Goal: Task Accomplishment & Management: Manage account settings

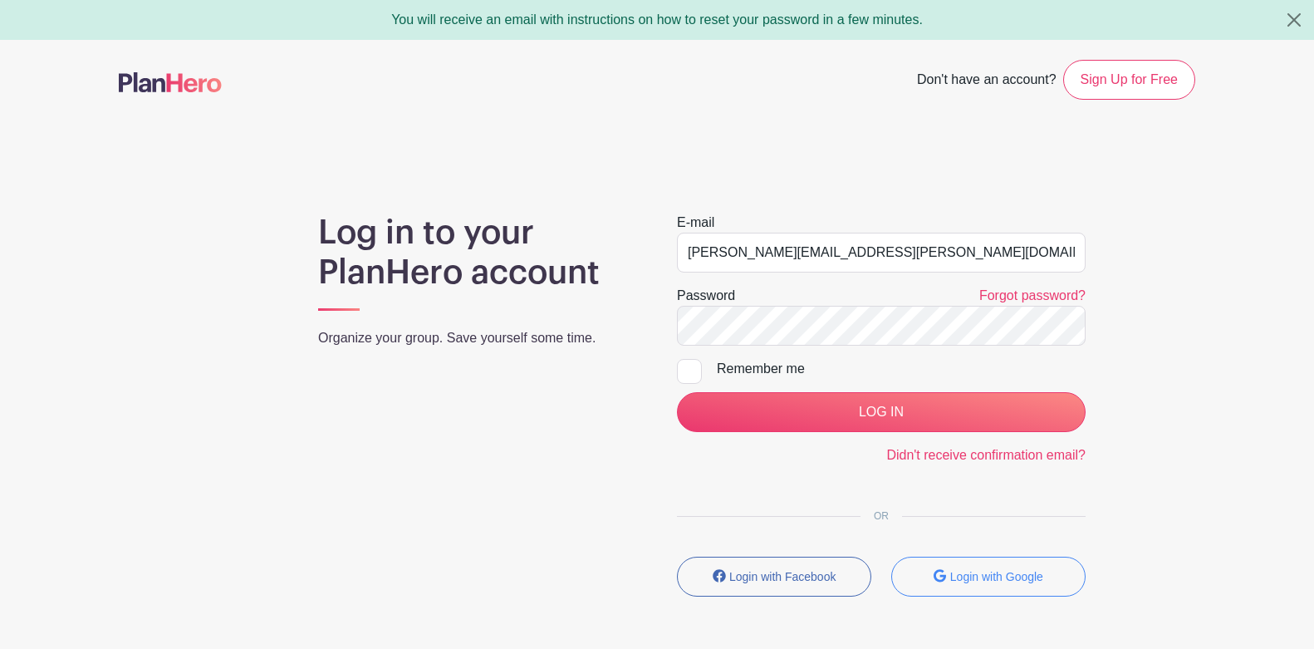
click at [1189, 187] on main "Don't have an account? Sign Up for Free Log in to your PlanHero account Organiz…" at bounding box center [657, 377] width 1314 height 674
click at [1298, 18] on button "Close" at bounding box center [1294, 20] width 40 height 40
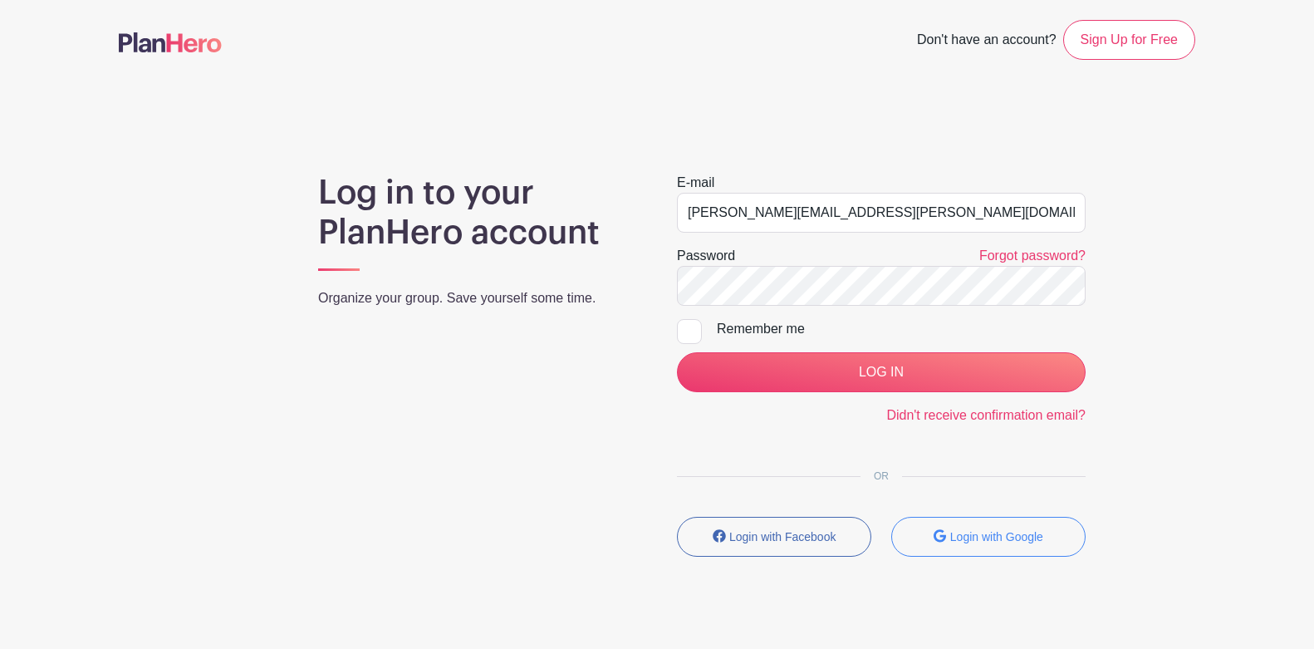
click at [1126, 435] on div "Log in to your PlanHero account Organize your group. Save yourself some time. E…" at bounding box center [657, 371] width 1076 height 397
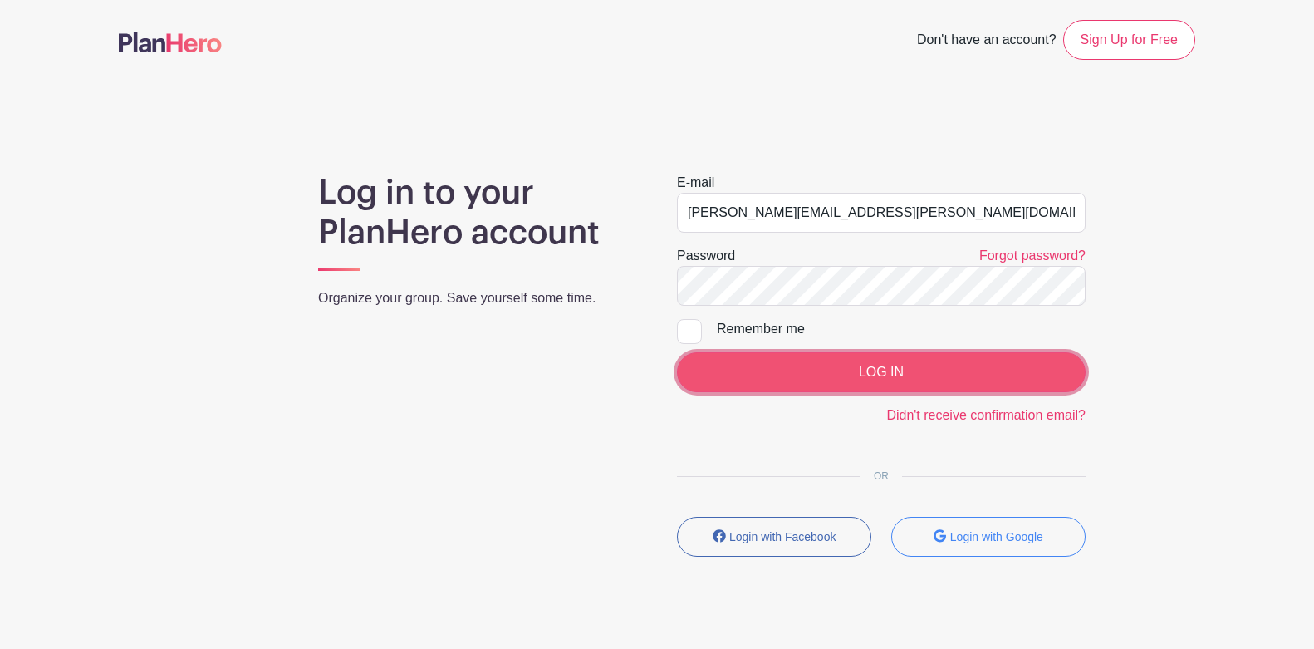
click at [981, 375] on input "LOG IN" at bounding box center [881, 372] width 409 height 40
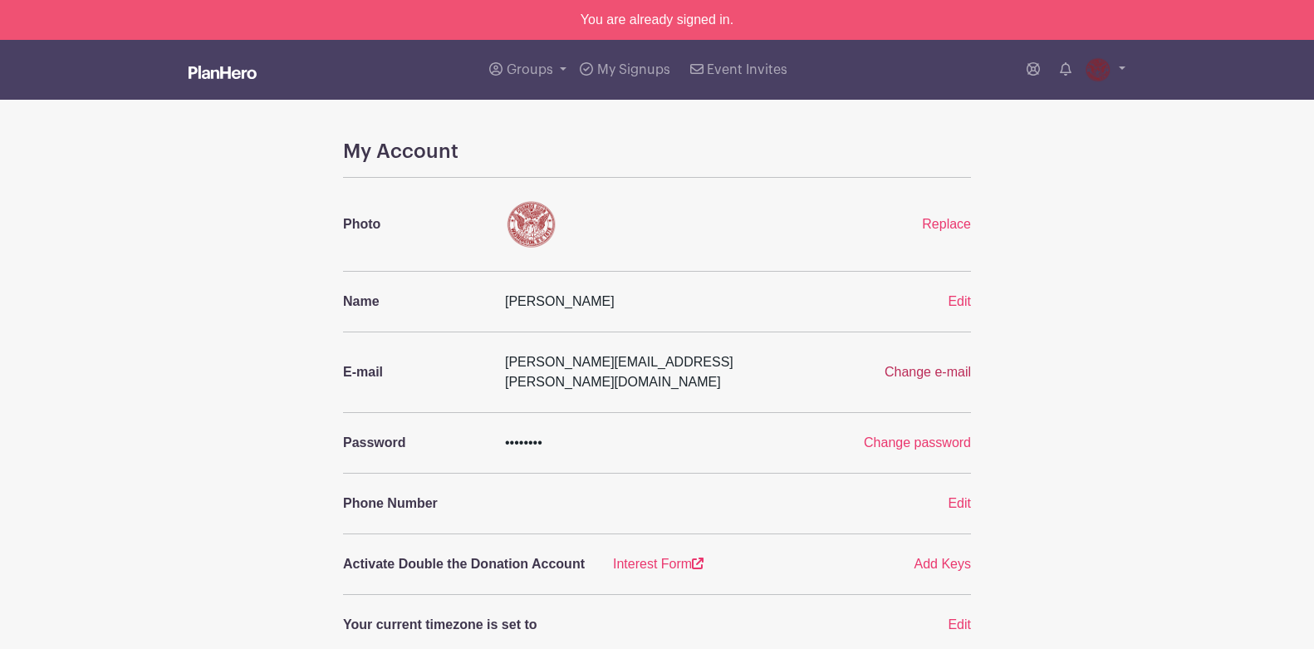
click at [951, 365] on span "Change e-mail" at bounding box center [927, 372] width 86 height 14
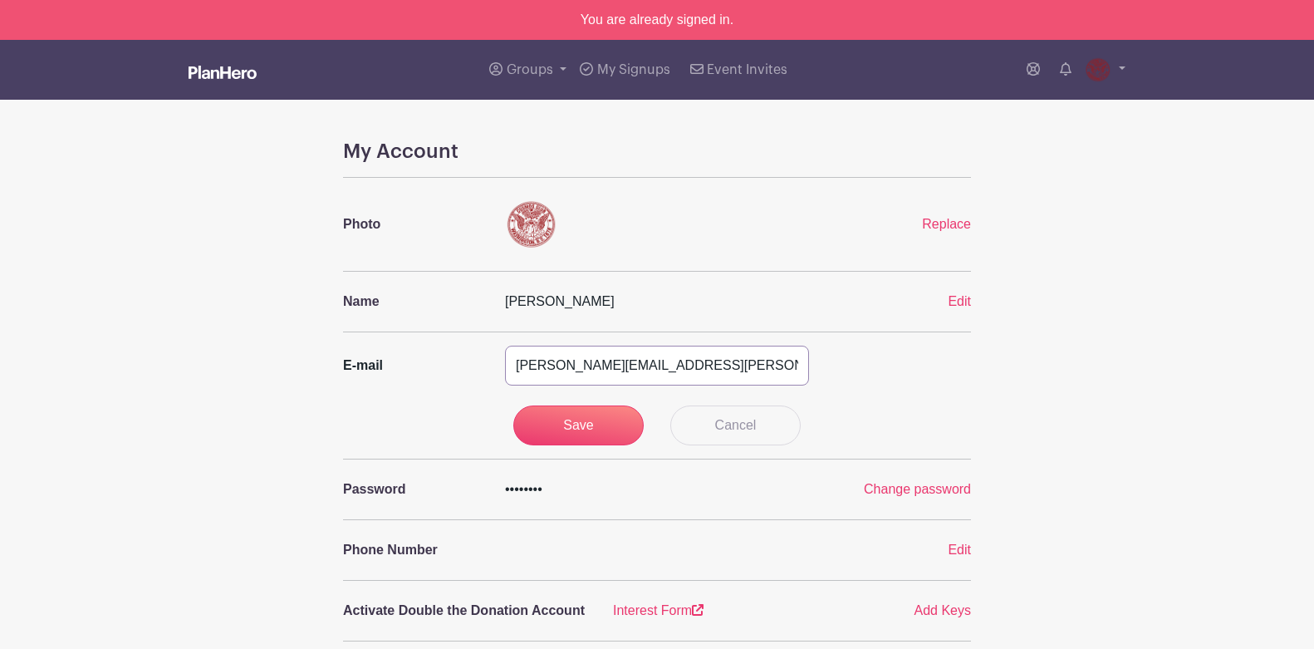
click at [571, 371] on input "[PERSON_NAME][EMAIL_ADDRESS][PERSON_NAME][DOMAIN_NAME]" at bounding box center [657, 365] width 304 height 40
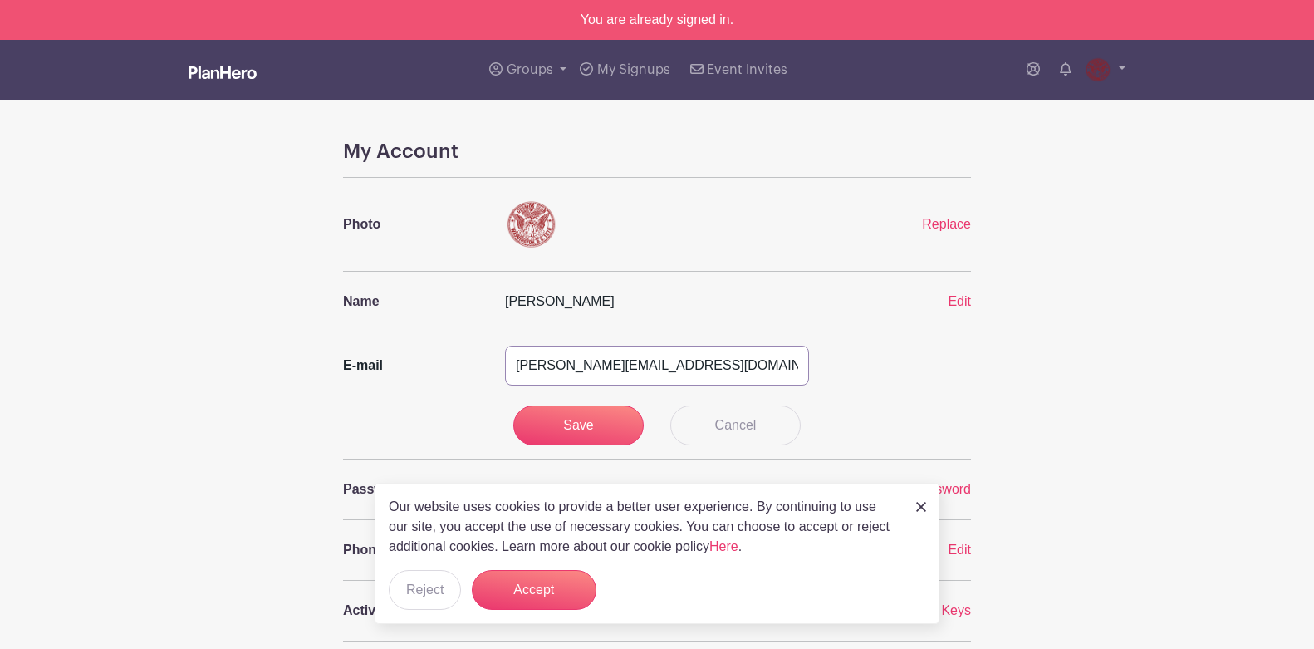
type input "[PERSON_NAME][EMAIL_ADDRESS][DOMAIN_NAME]"
click at [865, 397] on form "E-mail [PERSON_NAME][EMAIL_ADDRESS][DOMAIN_NAME] Save Cancel" at bounding box center [657, 395] width 628 height 100
click at [600, 427] on input "Save" at bounding box center [578, 425] width 131 height 40
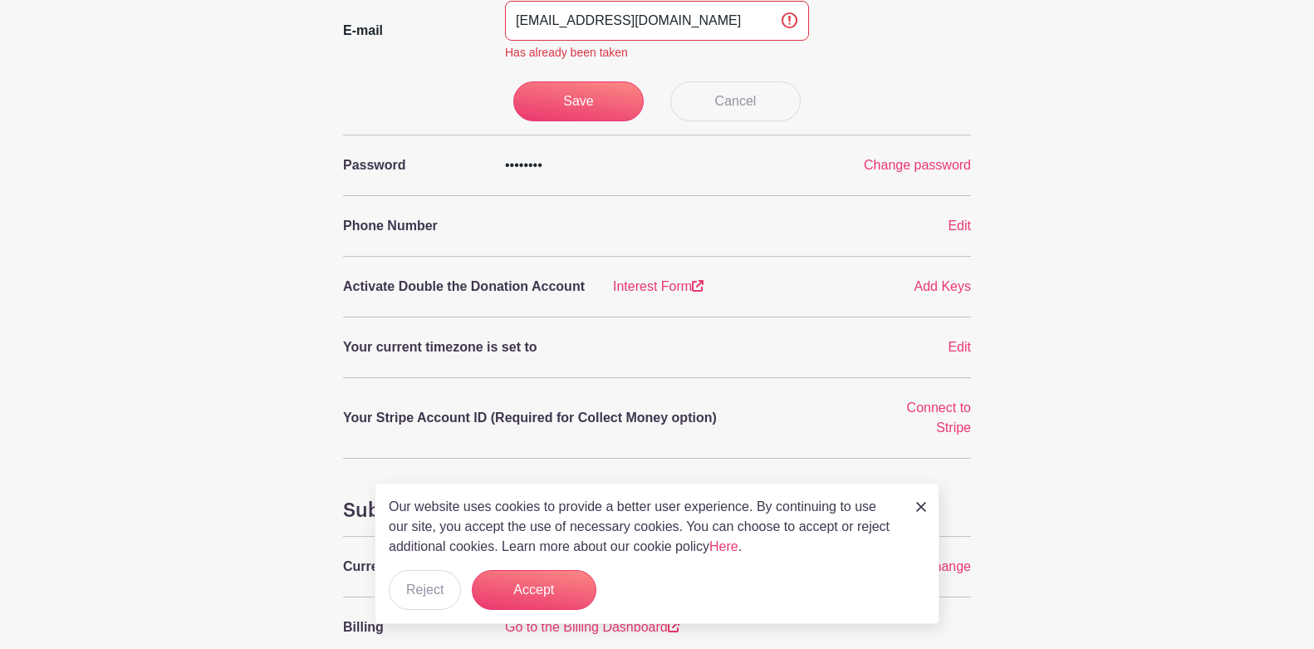
scroll to position [345, 0]
click at [920, 507] on img at bounding box center [921, 507] width 10 height 10
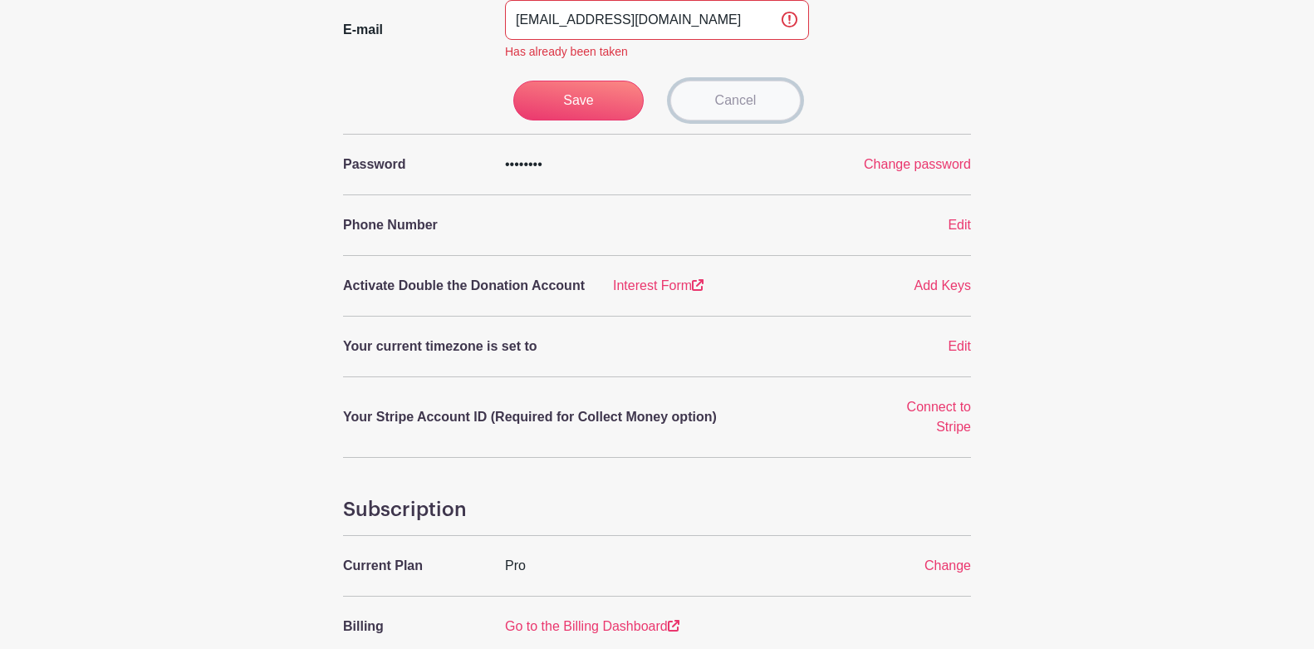
click at [747, 107] on link "Cancel" at bounding box center [735, 101] width 131 height 40
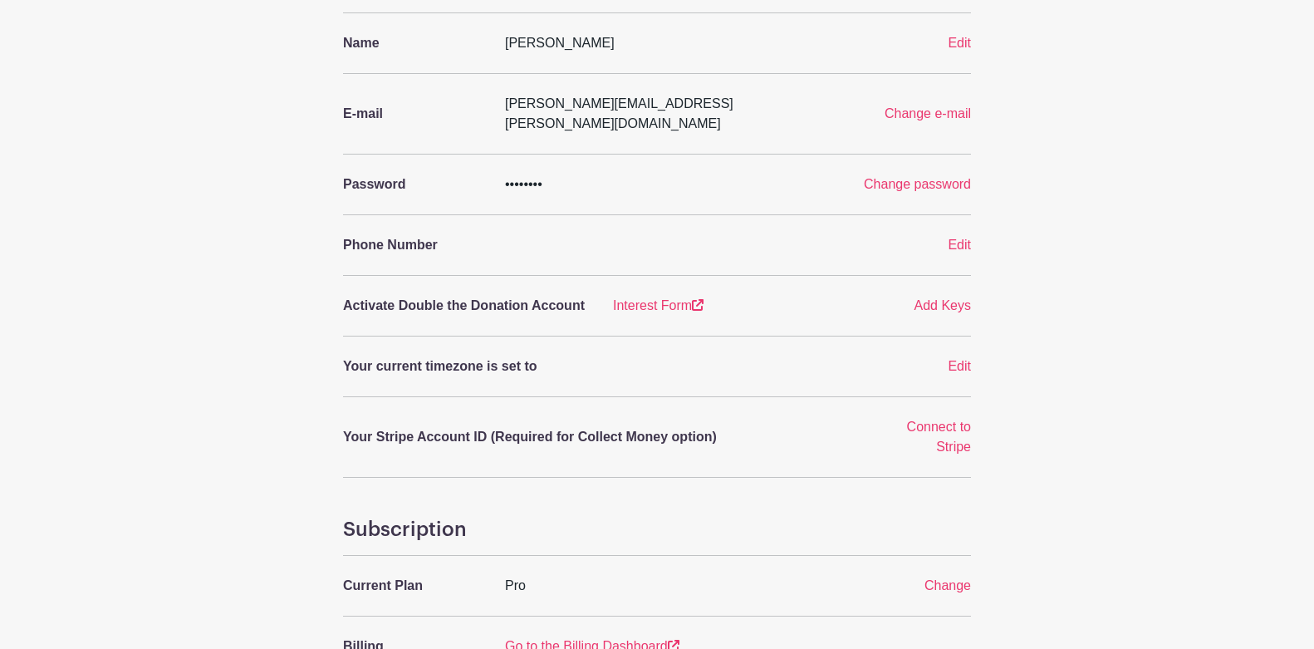
click at [1149, 247] on div "My Account Photo Replace Name [PERSON_NAME] Edit E-mail [PERSON_NAME][EMAIL_ADD…" at bounding box center [657, 428] width 1096 height 1094
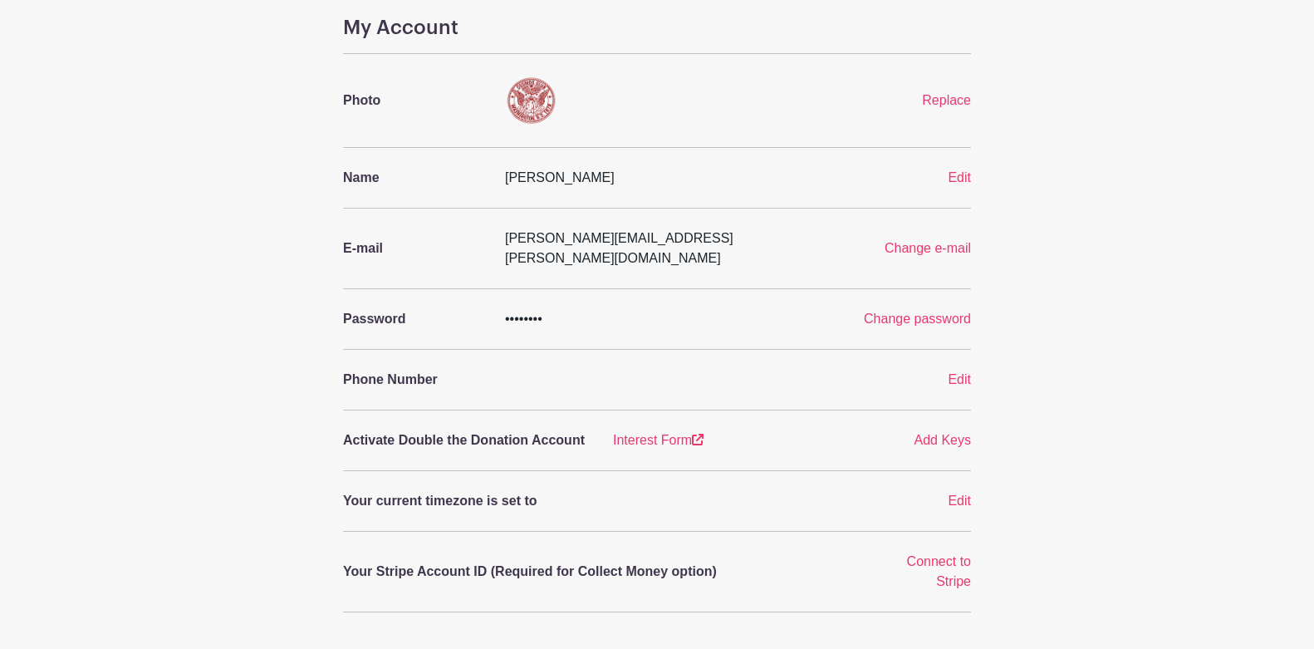
scroll to position [0, 0]
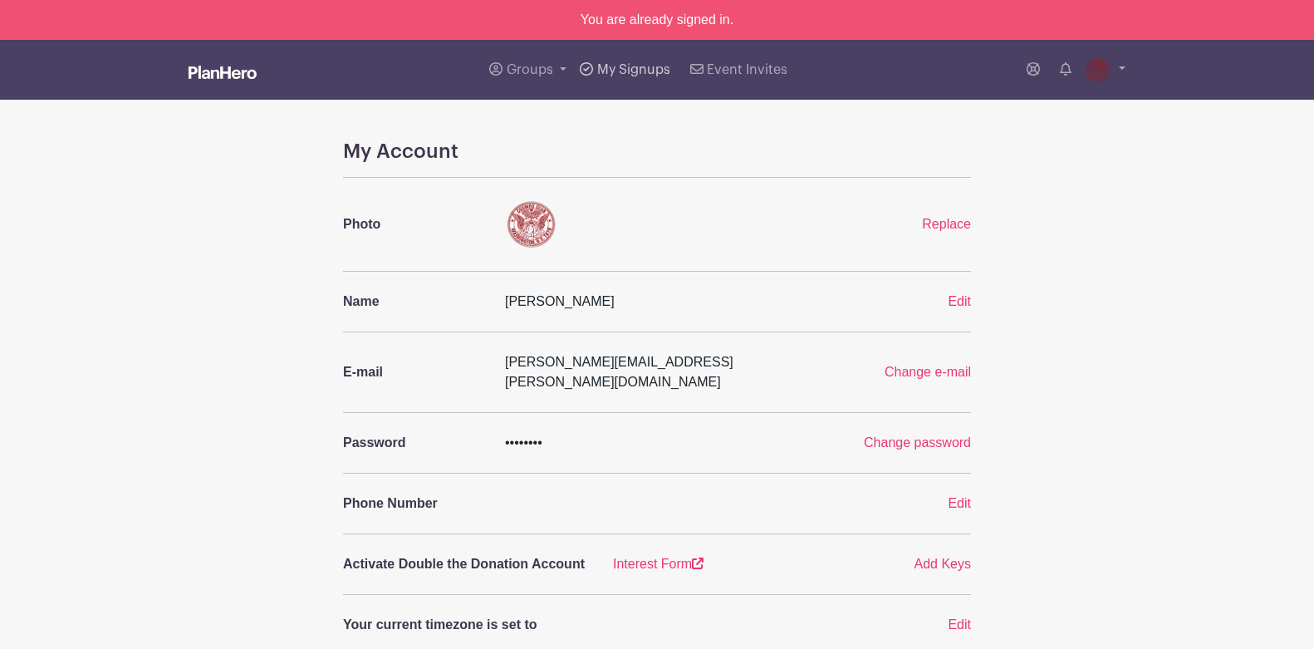
click at [625, 70] on span "My Signups" at bounding box center [633, 69] width 73 height 13
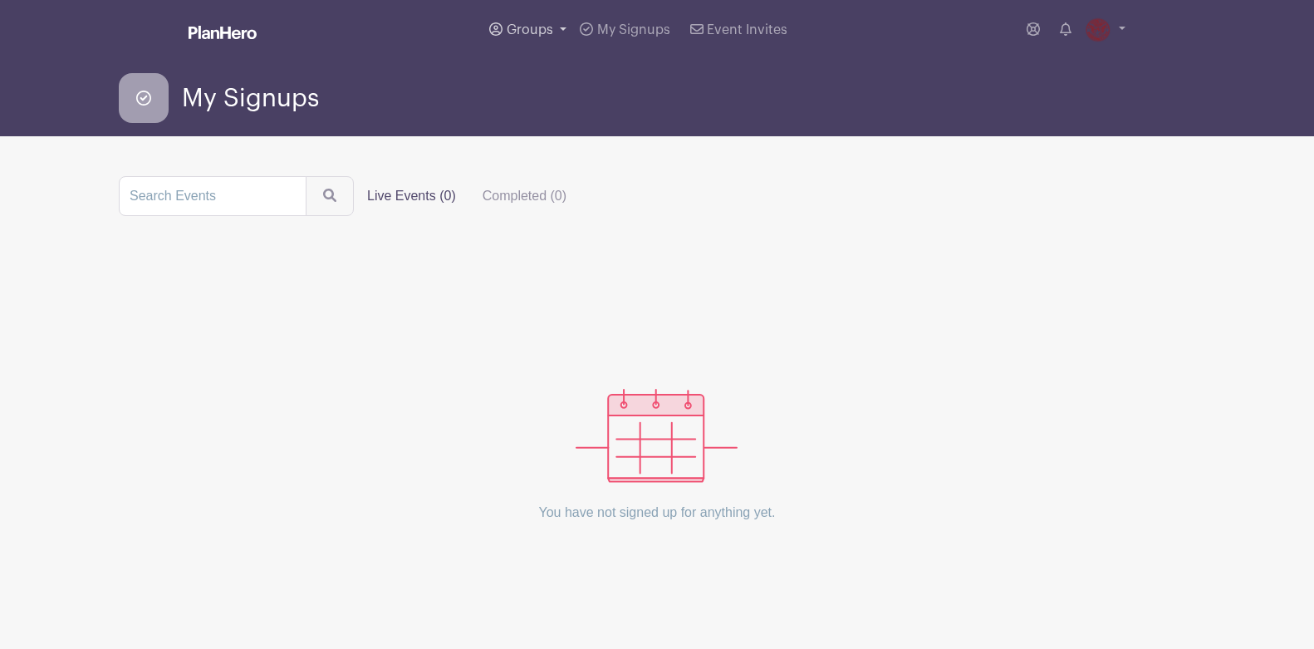
click at [526, 28] on span "Groups" at bounding box center [530, 29] width 47 height 13
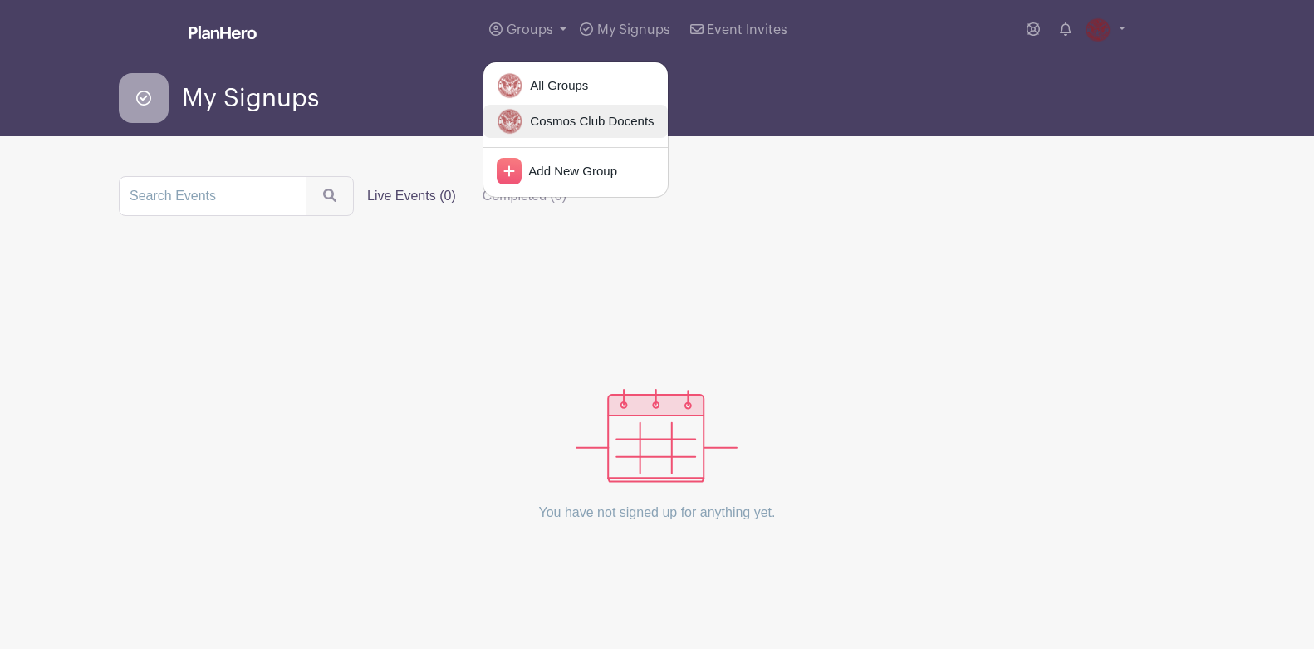
click at [551, 120] on span "Cosmos Club Docents" at bounding box center [588, 121] width 130 height 19
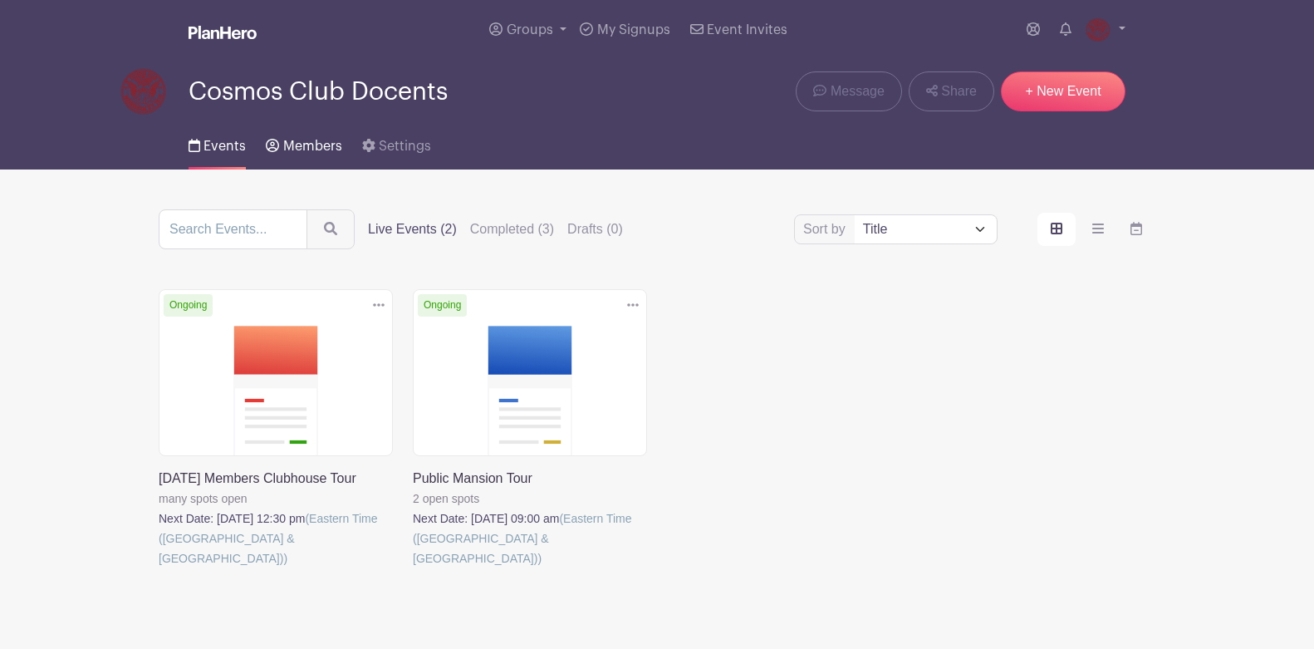
click at [275, 147] on icon at bounding box center [272, 145] width 13 height 13
click at [306, 146] on span "Members" at bounding box center [312, 146] width 59 height 13
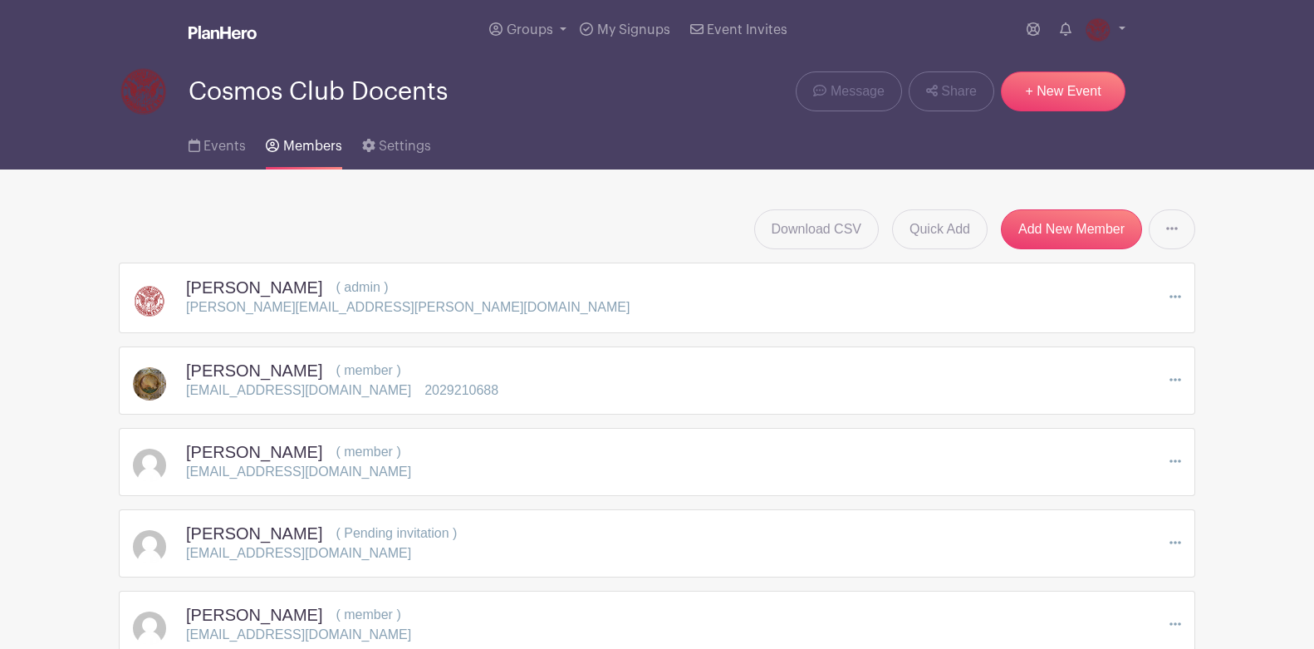
drag, startPoint x: 1167, startPoint y: 376, endPoint x: 1180, endPoint y: 380, distance: 13.7
click at [1166, 377] on div "[PERSON_NAME] ( member ) [PERSON_NAME][EMAIL_ADDRESS][DOMAIN_NAME] 2029210688 E…" at bounding box center [657, 380] width 1048 height 40
click at [1175, 381] on icon at bounding box center [1175, 379] width 12 height 13
click at [1116, 452] on link "Remove Member" at bounding box center [1106, 450] width 147 height 27
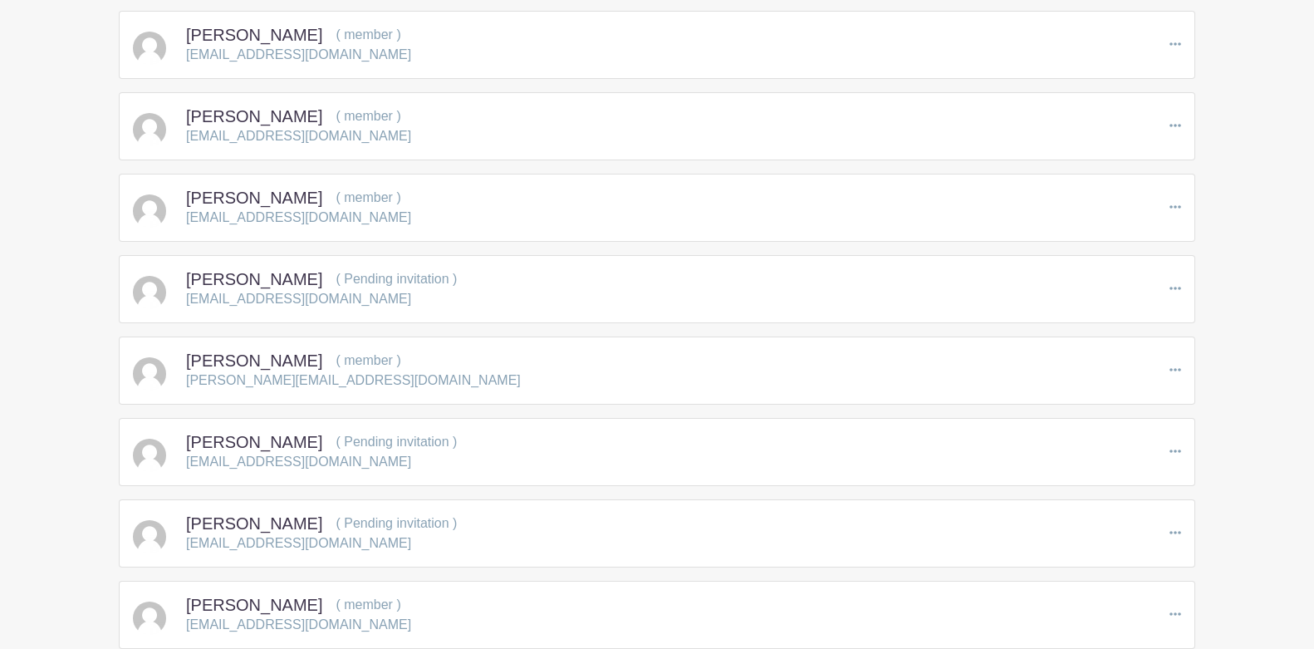
click at [1238, 394] on main "Groups All Groups Cosmos Club Docents Add New Group My Signups Event Invites My…" at bounding box center [657, 493] width 1314 height 1983
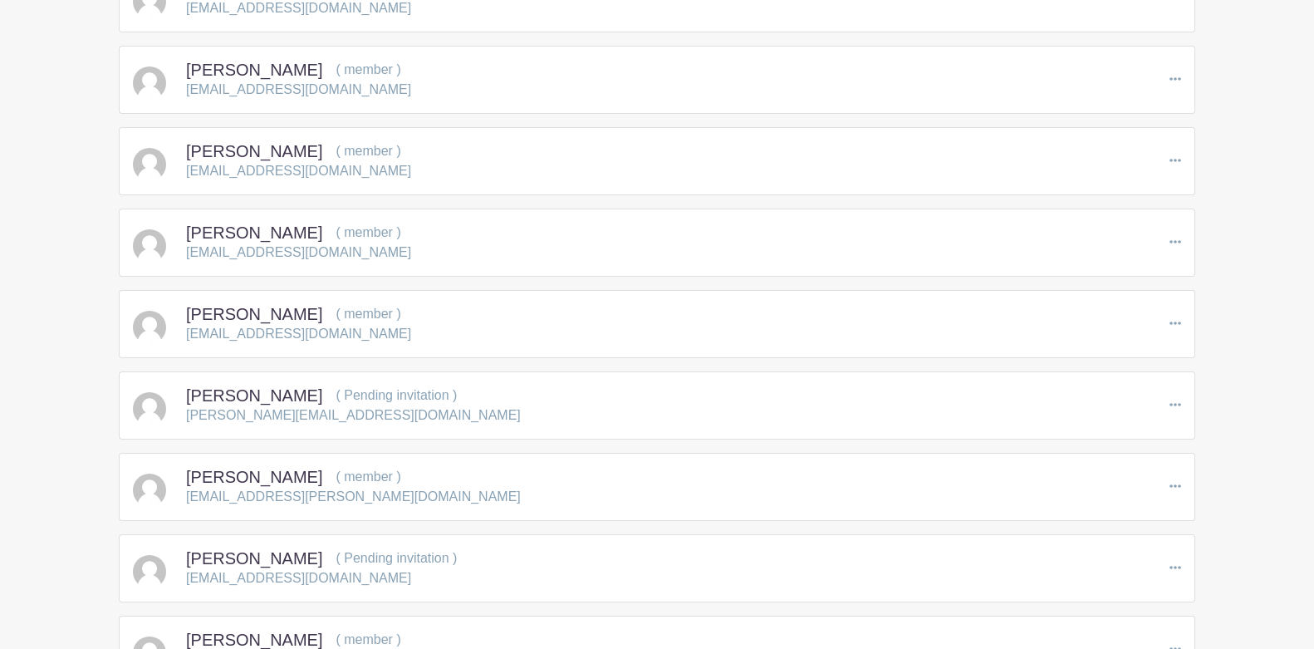
scroll to position [1080, 0]
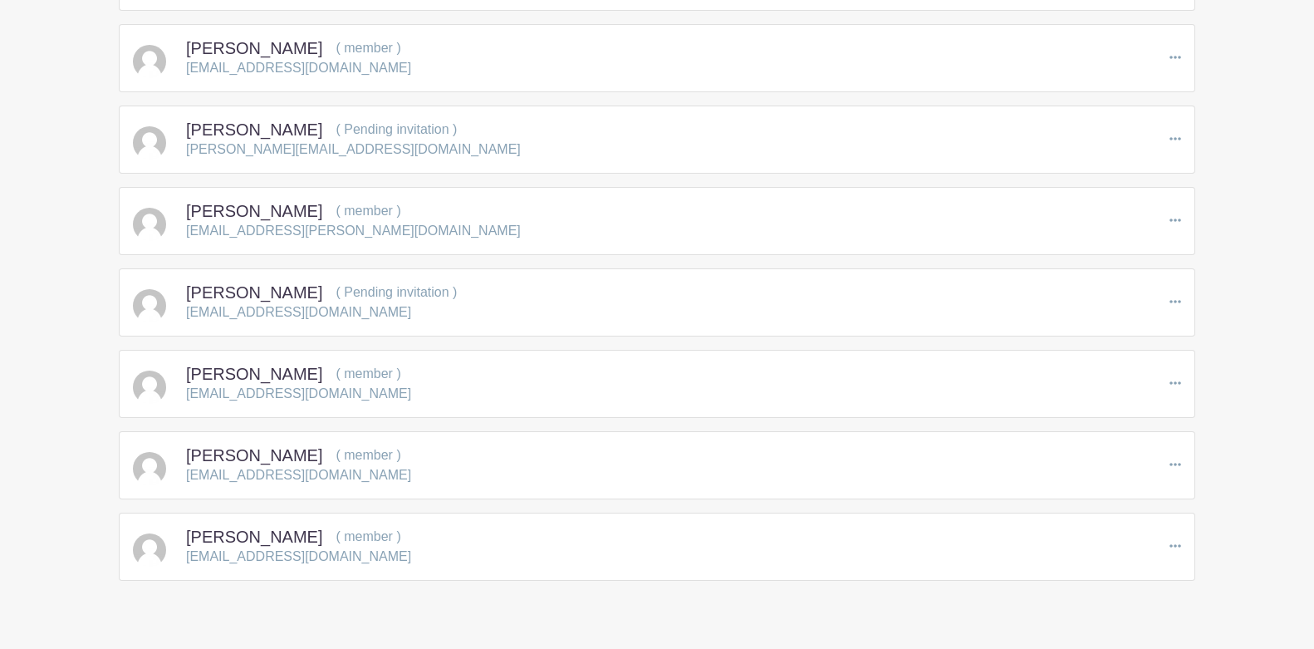
scroll to position [1329, 0]
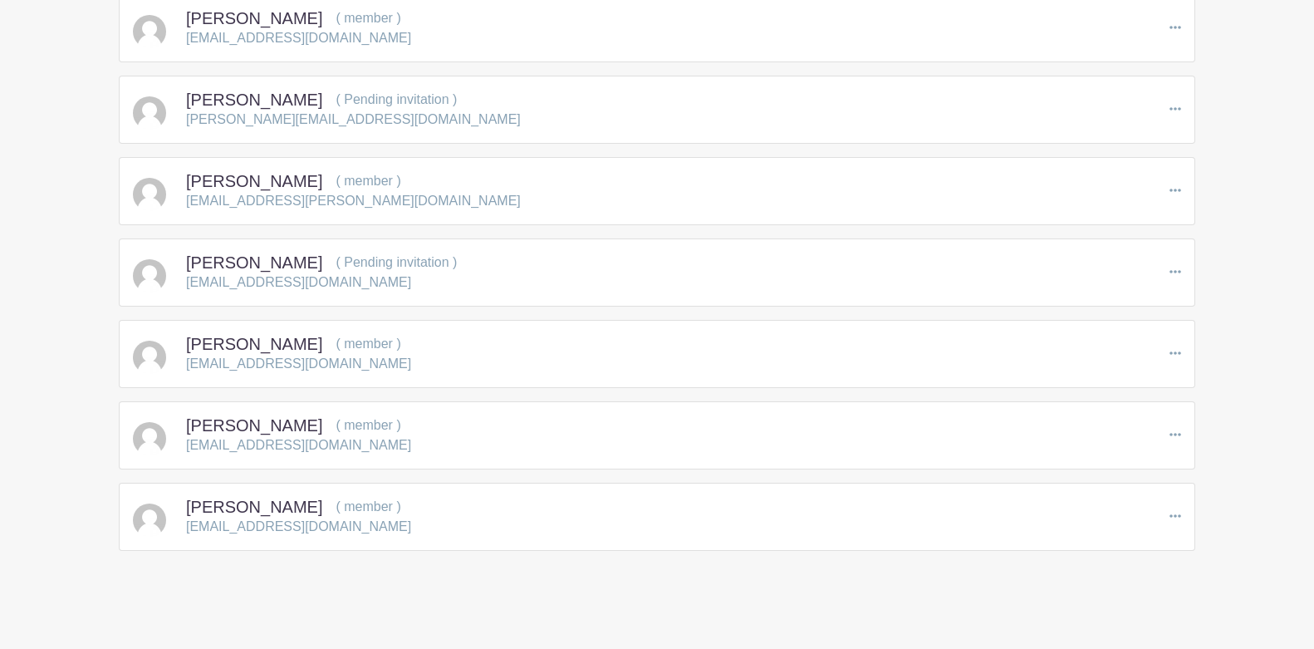
click at [1178, 519] on icon at bounding box center [1175, 515] width 12 height 13
click at [1176, 516] on icon at bounding box center [1175, 515] width 12 height 3
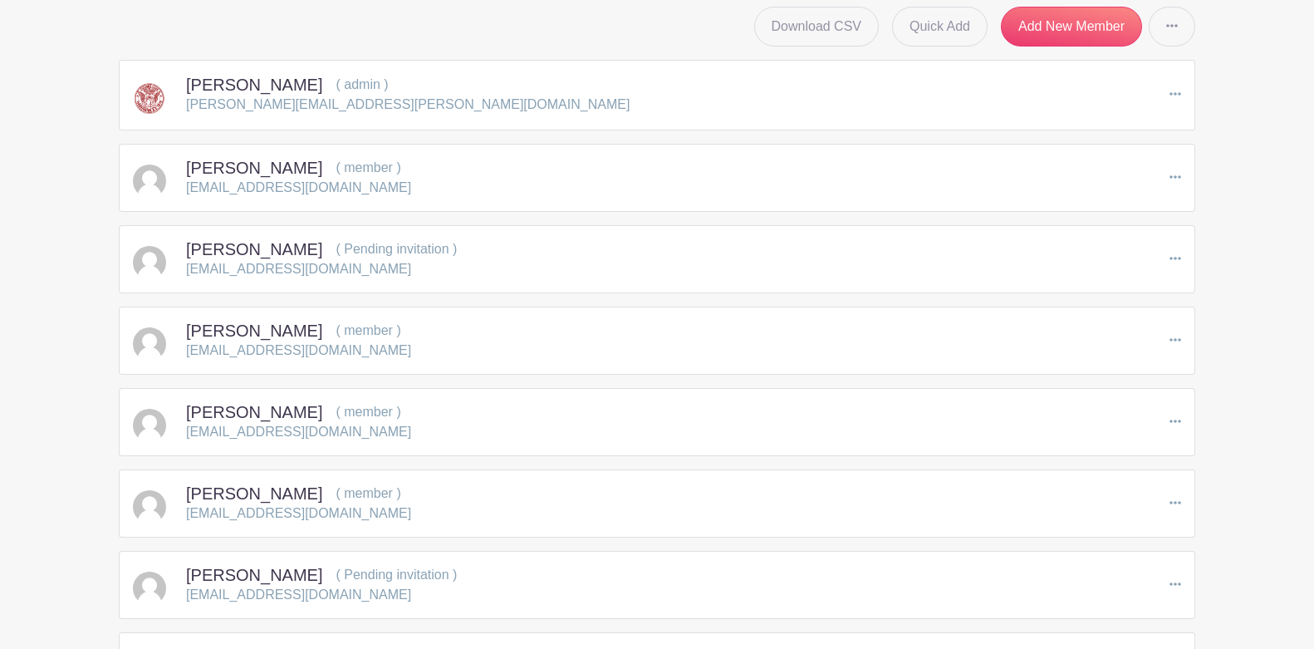
scroll to position [0, 0]
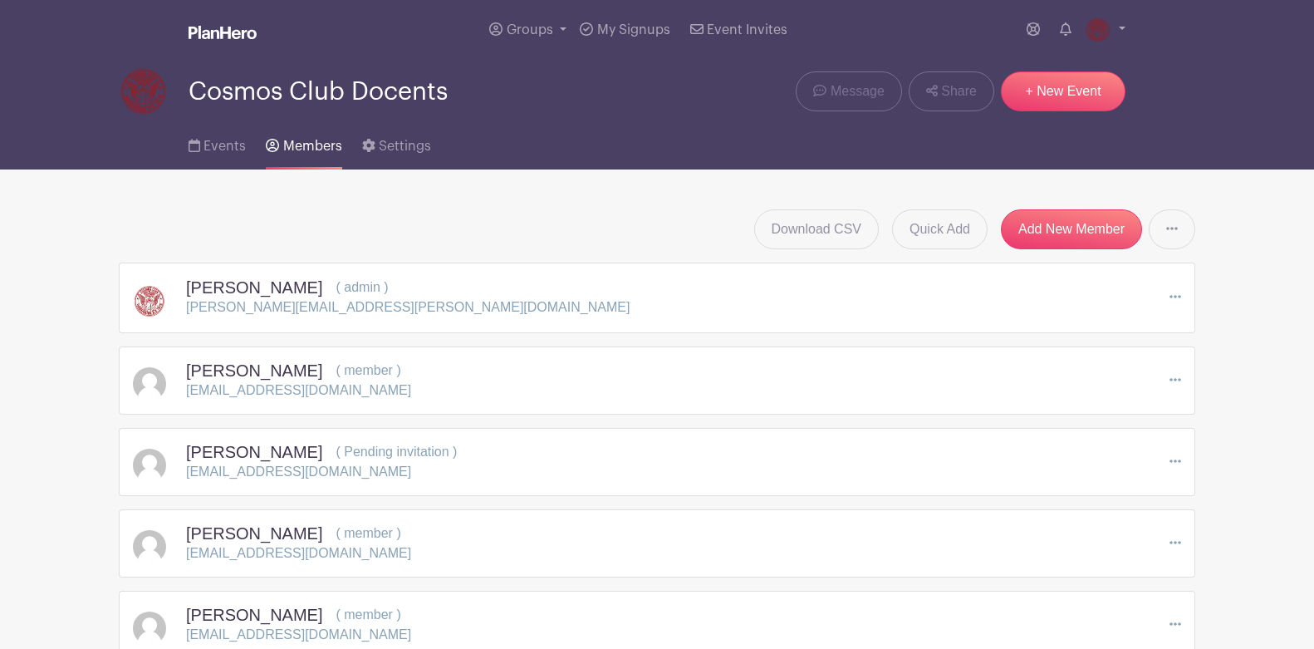
click at [220, 147] on span "Events" at bounding box center [224, 146] width 42 height 13
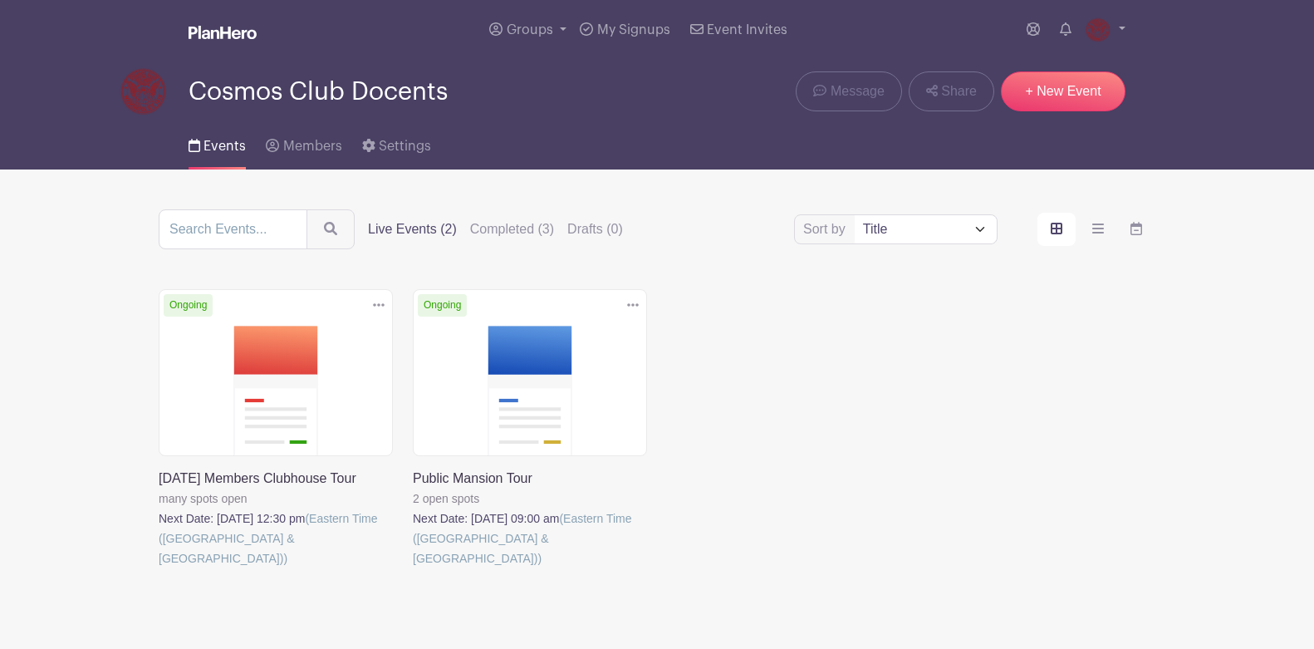
click at [159, 568] on link at bounding box center [159, 568] width 0 height 0
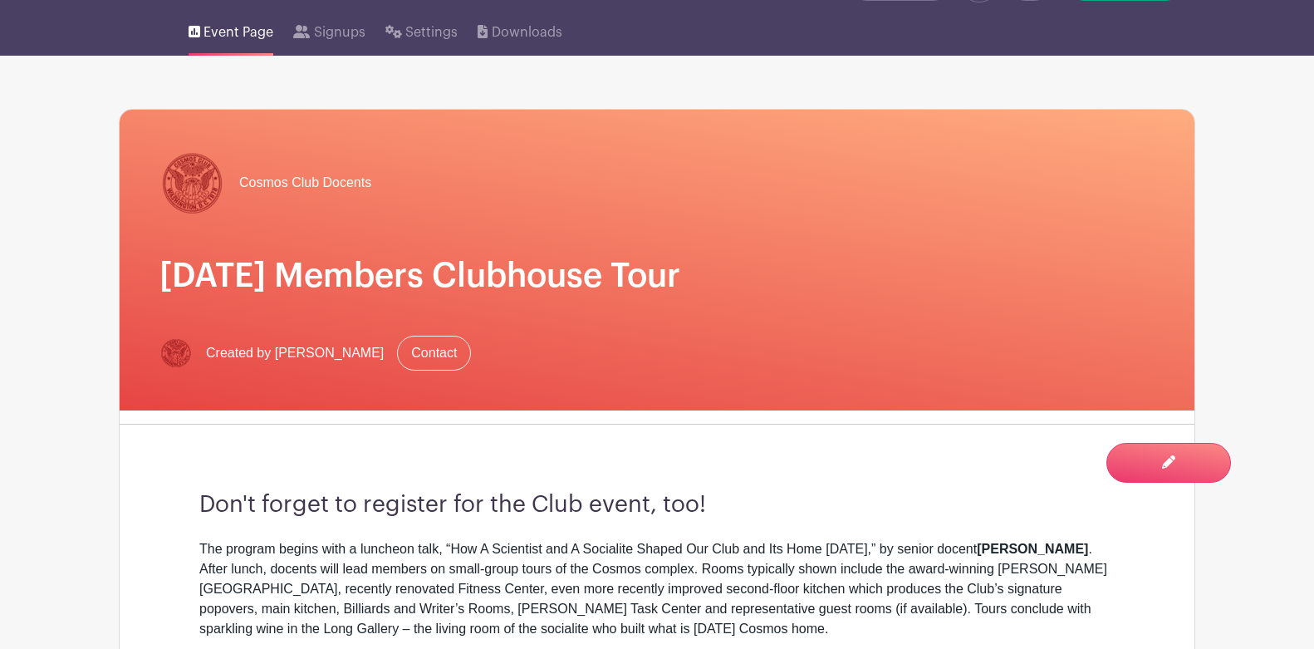
scroll to position [332, 0]
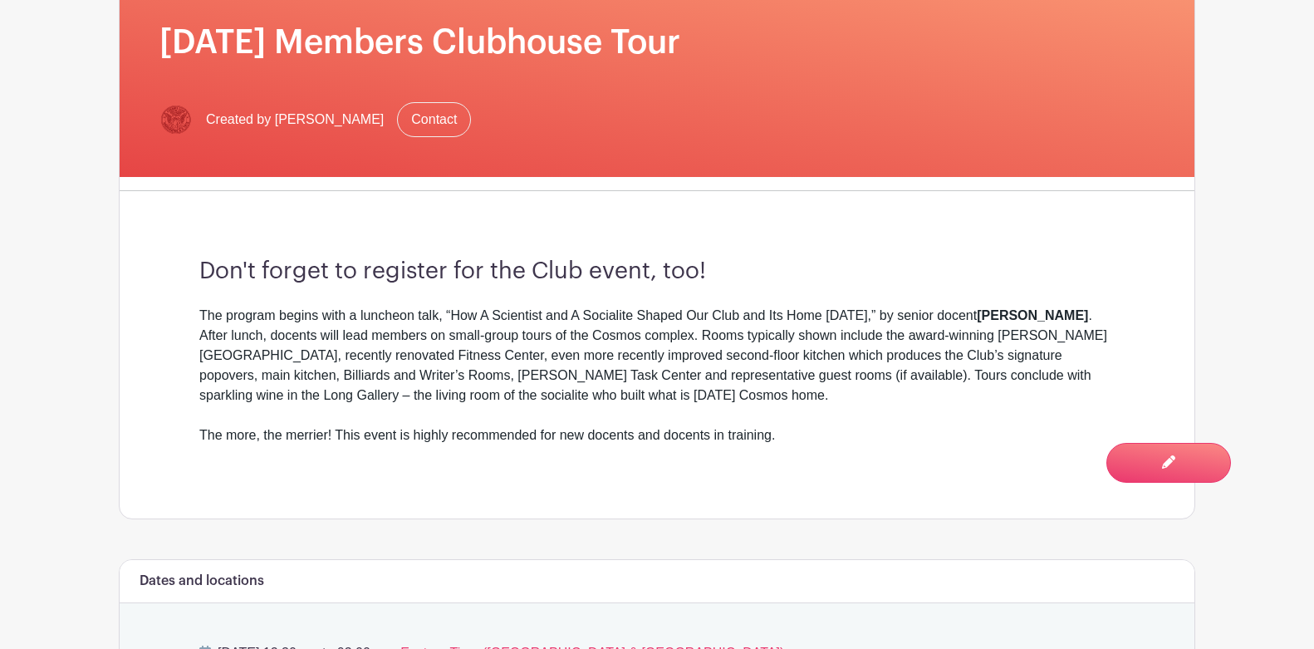
click at [1260, 223] on main "Groups All Groups Cosmos Club Docents Add New Group My Signups Event Invites My…" at bounding box center [657, 431] width 1314 height 1526
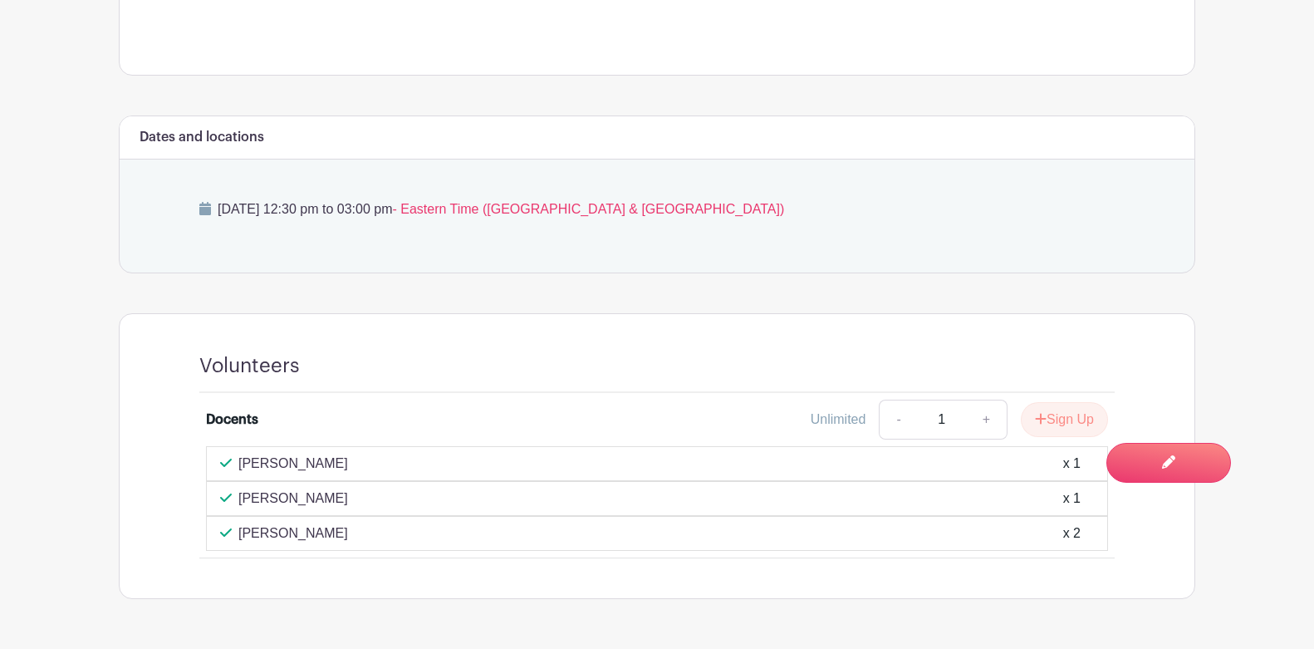
scroll to position [747, 0]
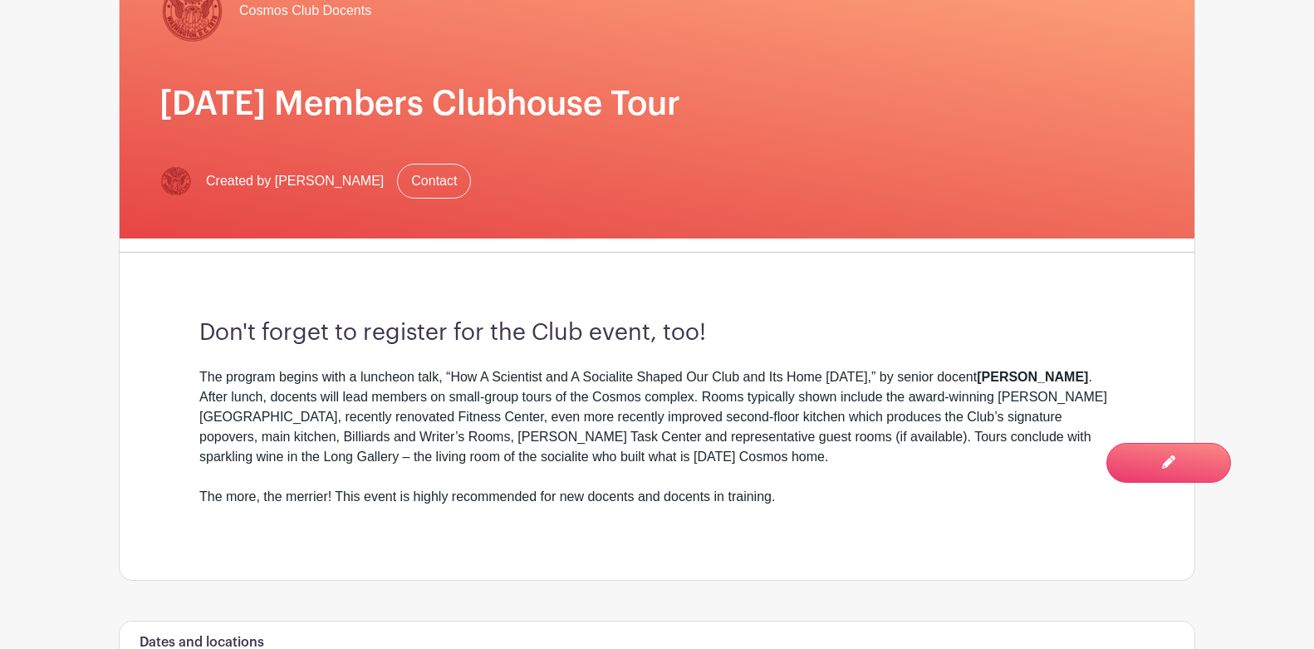
scroll to position [248, 0]
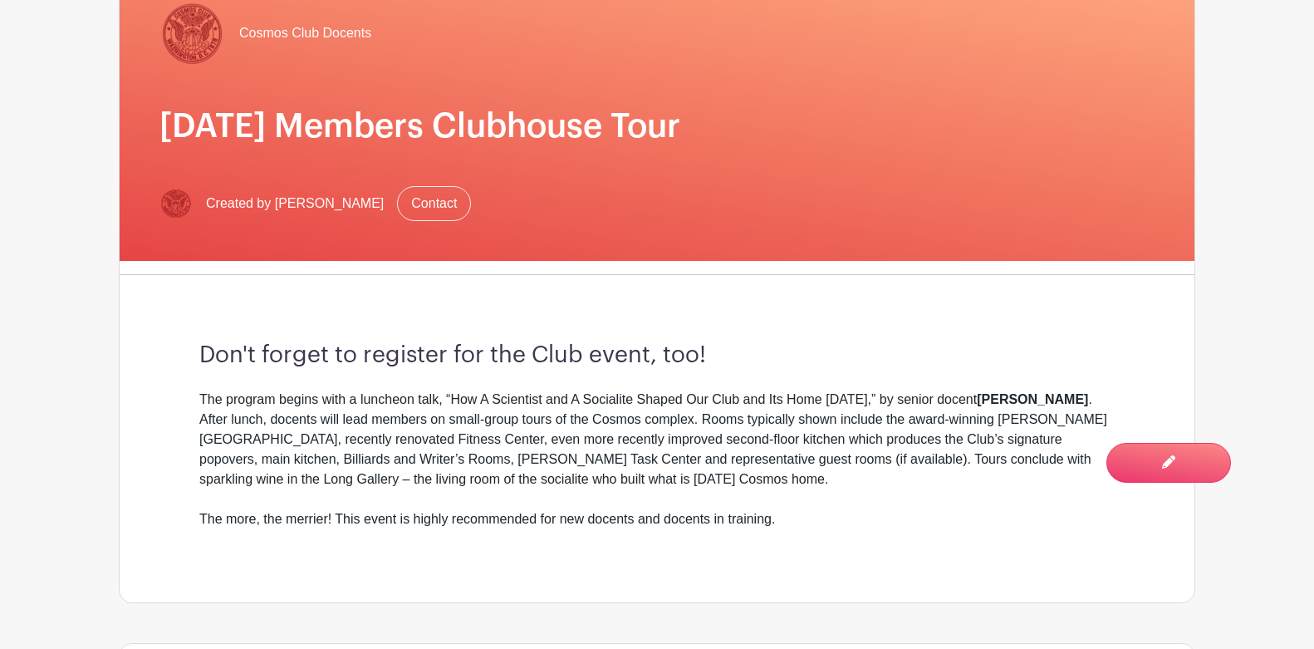
click at [1249, 296] on main "Groups All Groups Cosmos Club Docents Add New Group My Signups Event Invites My…" at bounding box center [657, 491] width 1314 height 1478
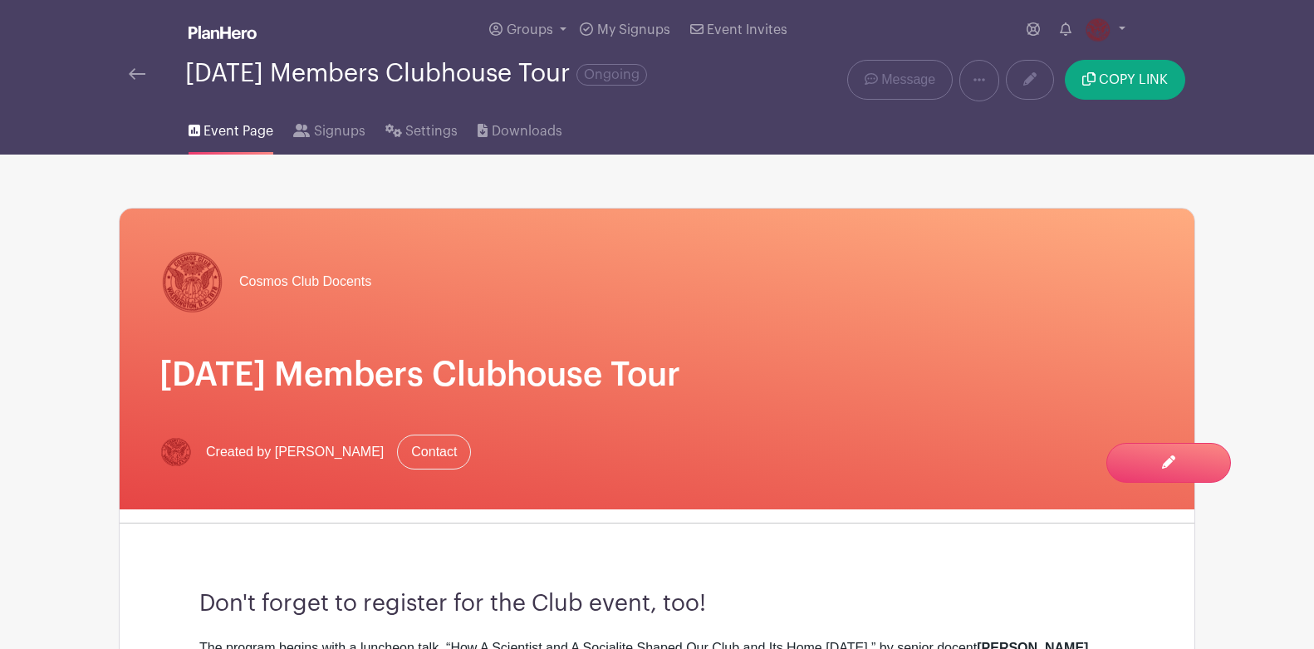
click at [132, 69] on img at bounding box center [137, 74] width 17 height 12
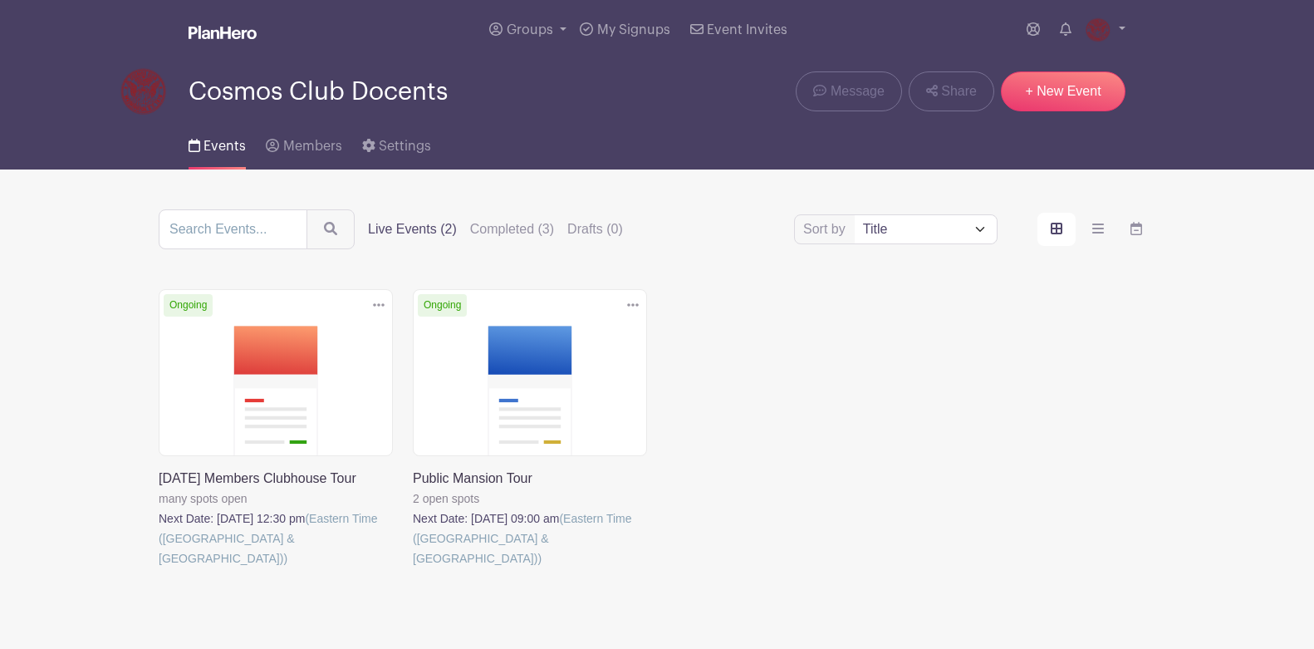
click at [413, 568] on link at bounding box center [413, 568] width 0 height 0
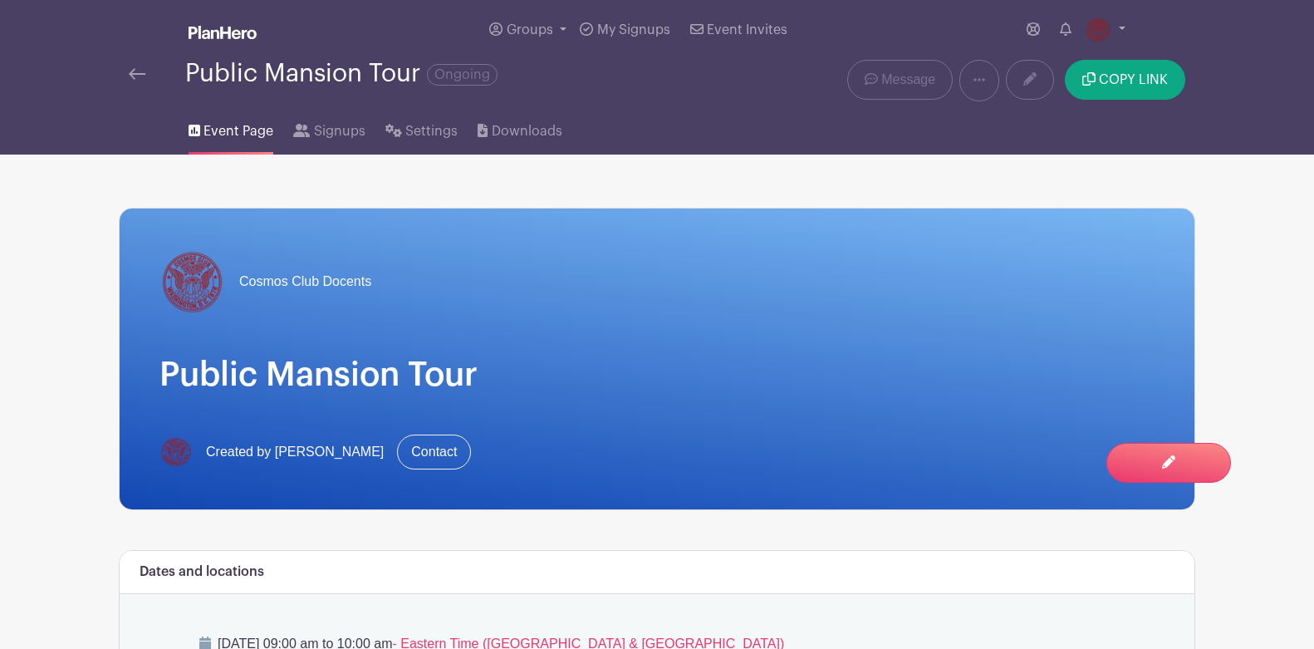
click at [1291, 266] on main "Groups All Groups Cosmos Club Docents Add New Group My Signups Event Invites My…" at bounding box center [657, 574] width 1314 height 1149
click at [1259, 243] on main "Groups All Groups Cosmos Club Docents Add New Group My Signups Event Invites My…" at bounding box center [657, 551] width 1314 height 1102
click at [128, 64] on div "Public Mansion Tour Ongoing" at bounding box center [433, 81] width 628 height 42
click at [141, 85] on div "Public Mansion Tour Ongoing" at bounding box center [433, 73] width 608 height 27
click at [136, 80] on img at bounding box center [137, 74] width 17 height 12
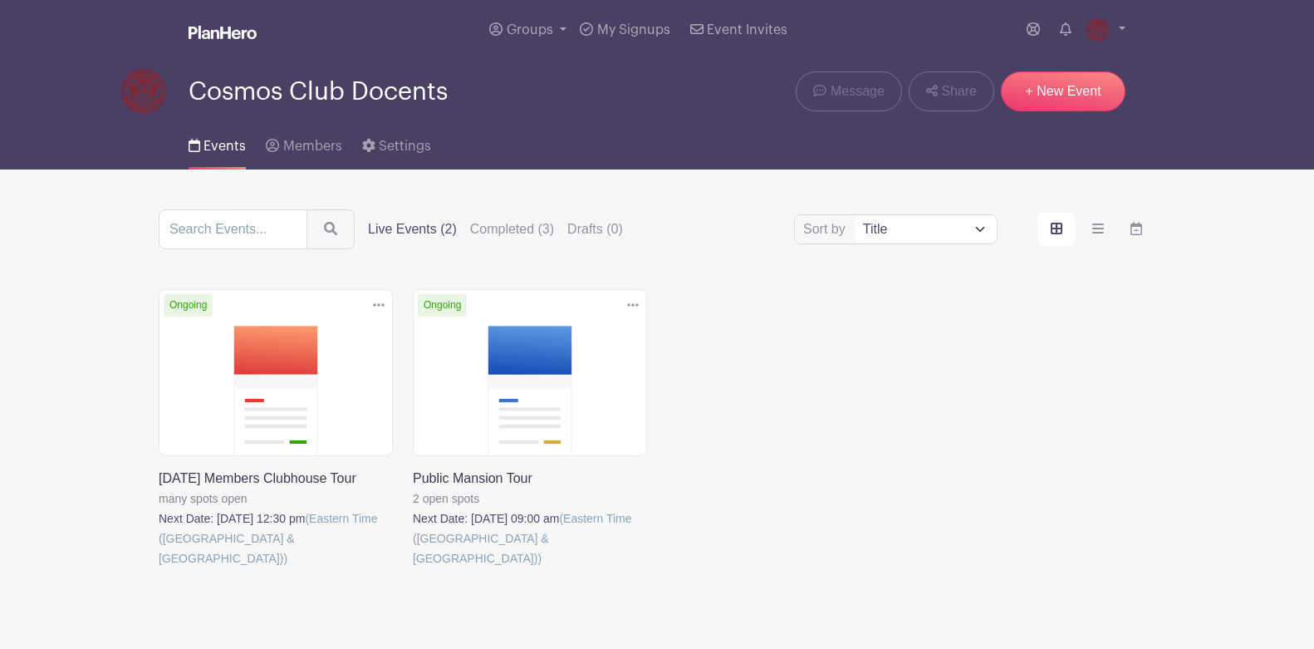
click at [37, 350] on main "Groups All Groups Cosmos Club Docents Add New Group My Signups Event Invites My…" at bounding box center [657, 359] width 1314 height 718
click at [1043, 318] on div "Delete Event Are you sure? This event has signups associated with it. All signu…" at bounding box center [657, 452] width 1017 height 326
click at [550, 31] on span "Groups" at bounding box center [530, 29] width 47 height 13
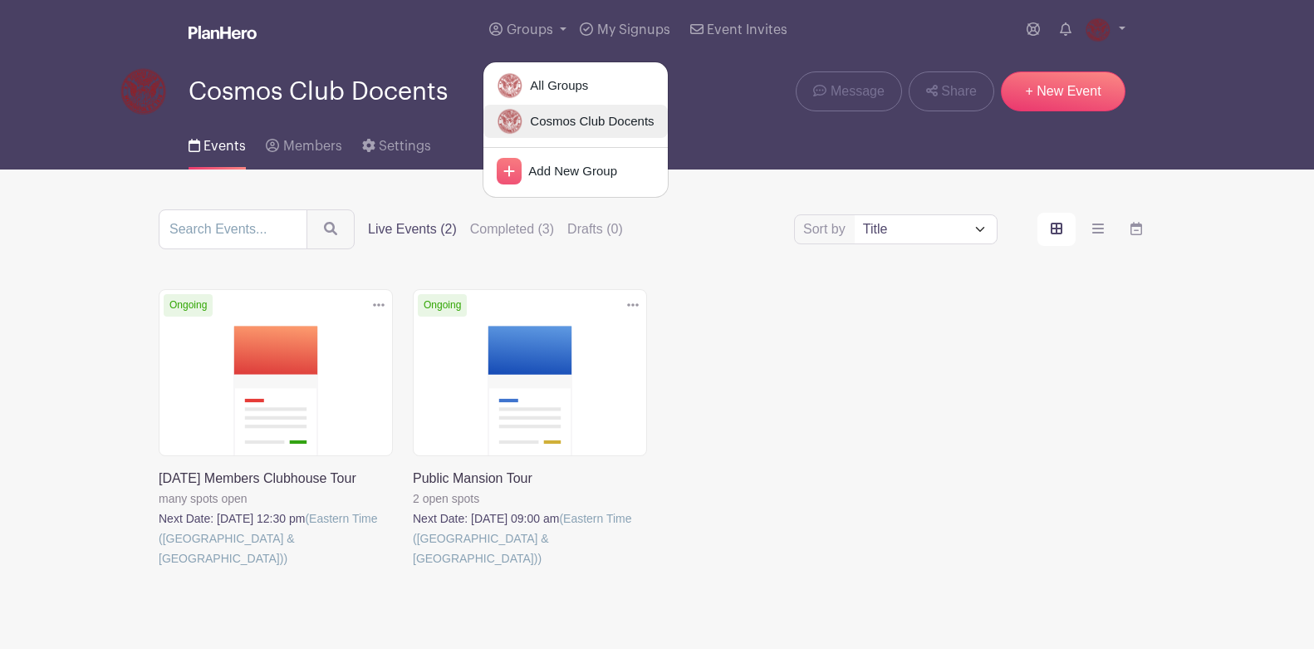
click at [583, 130] on span "Cosmos Club Docents" at bounding box center [588, 121] width 130 height 19
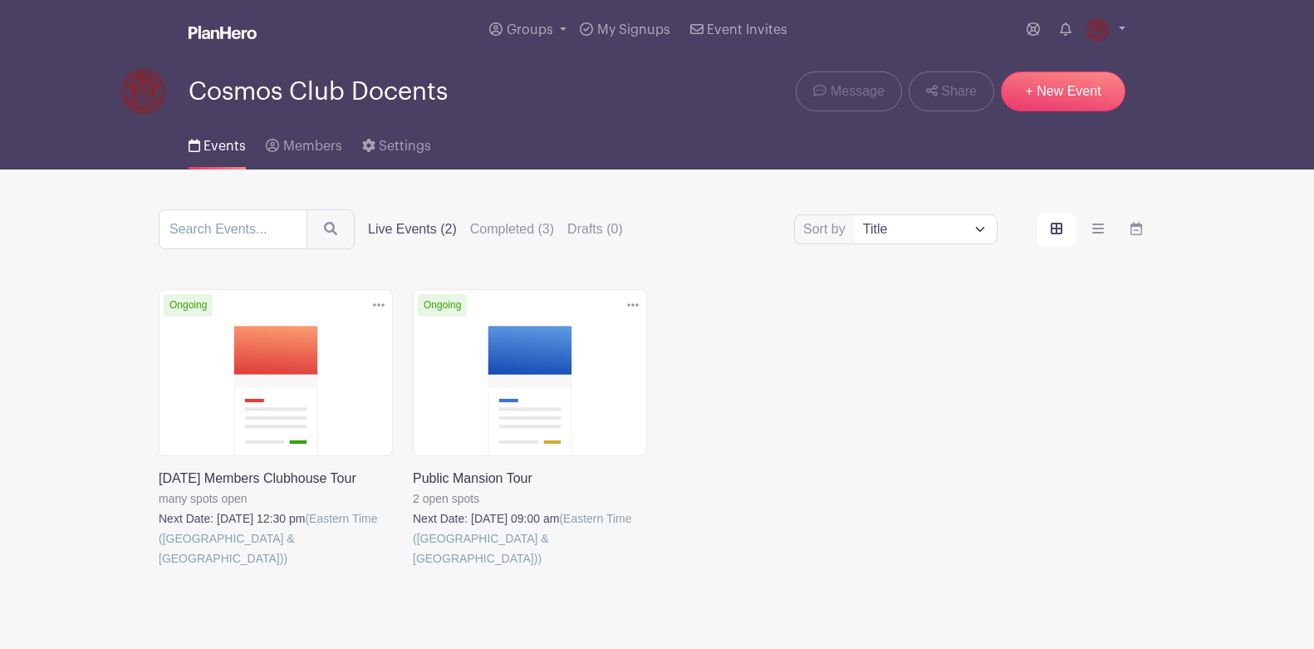
click at [1063, 350] on div "Delete Event Are you sure? This event has signups associated with it. All signu…" at bounding box center [657, 452] width 1017 height 326
click at [294, 144] on span "Members" at bounding box center [312, 146] width 59 height 13
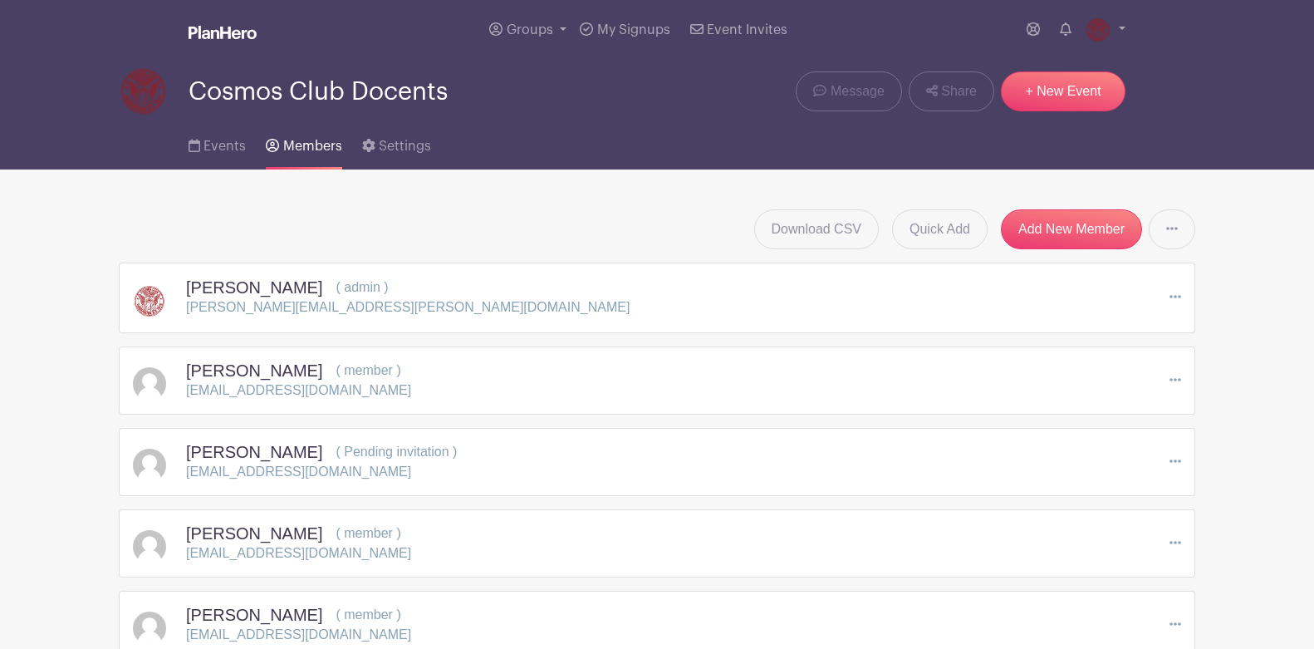
click at [1173, 455] on icon at bounding box center [1175, 460] width 12 height 13
click at [1082, 514] on link "Resend Invitation" at bounding box center [1105, 517] width 149 height 27
